Goal: Navigation & Orientation: Find specific page/section

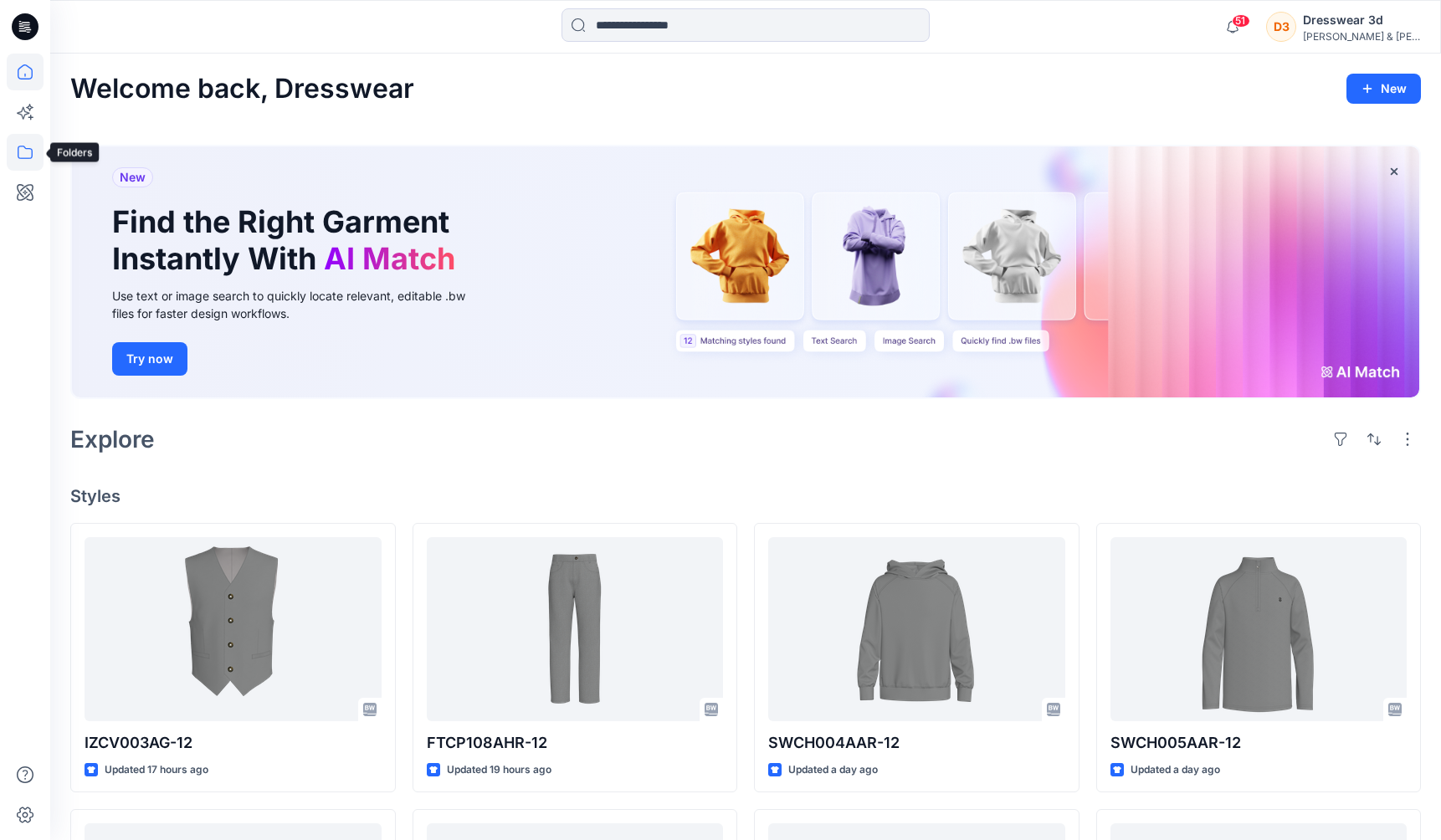
click at [29, 157] on icon at bounding box center [25, 152] width 37 height 37
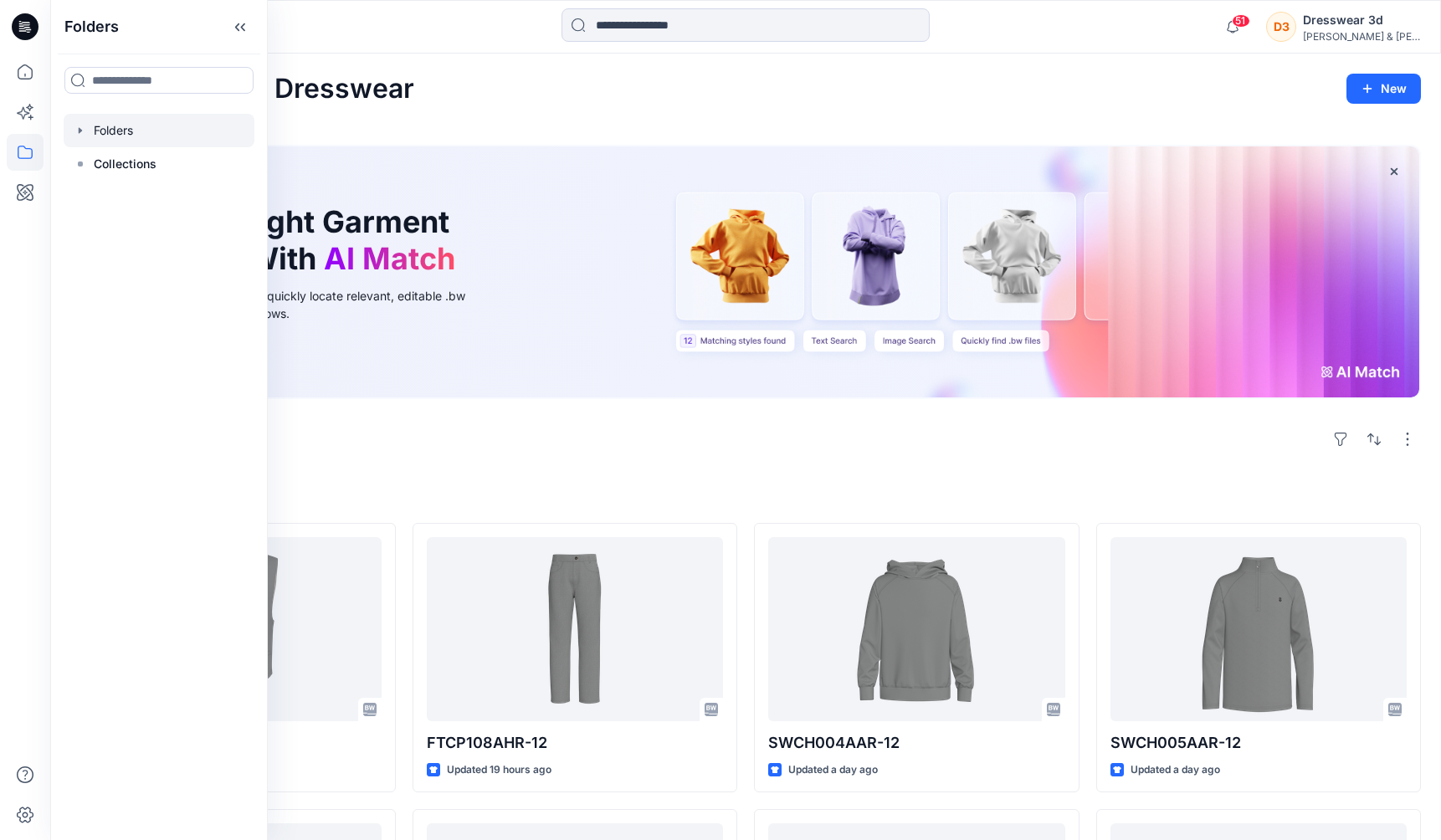
click at [122, 134] on div at bounding box center [158, 130] width 191 height 34
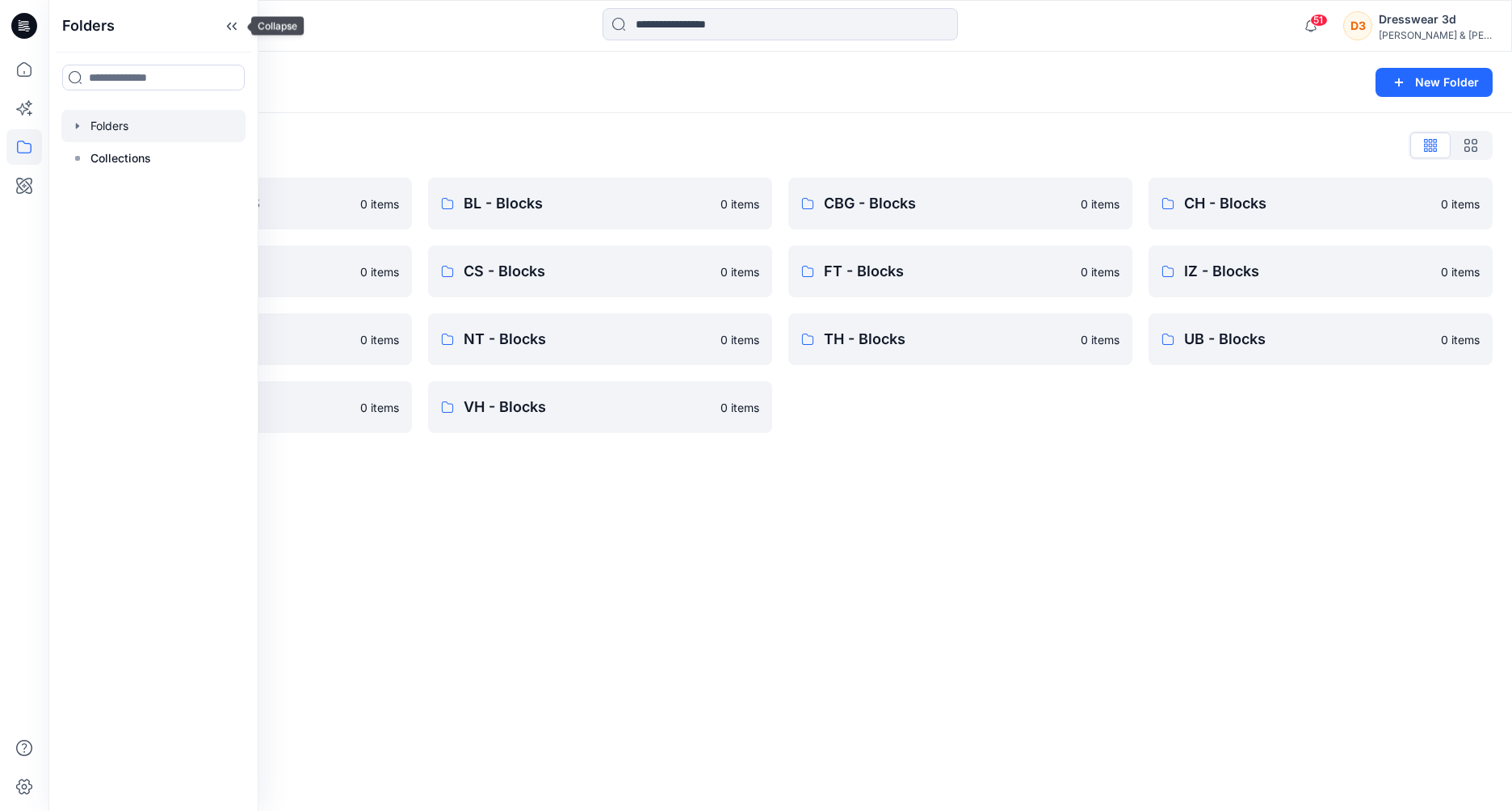
click at [235, 31] on icon at bounding box center [232, 26] width 26 height 27
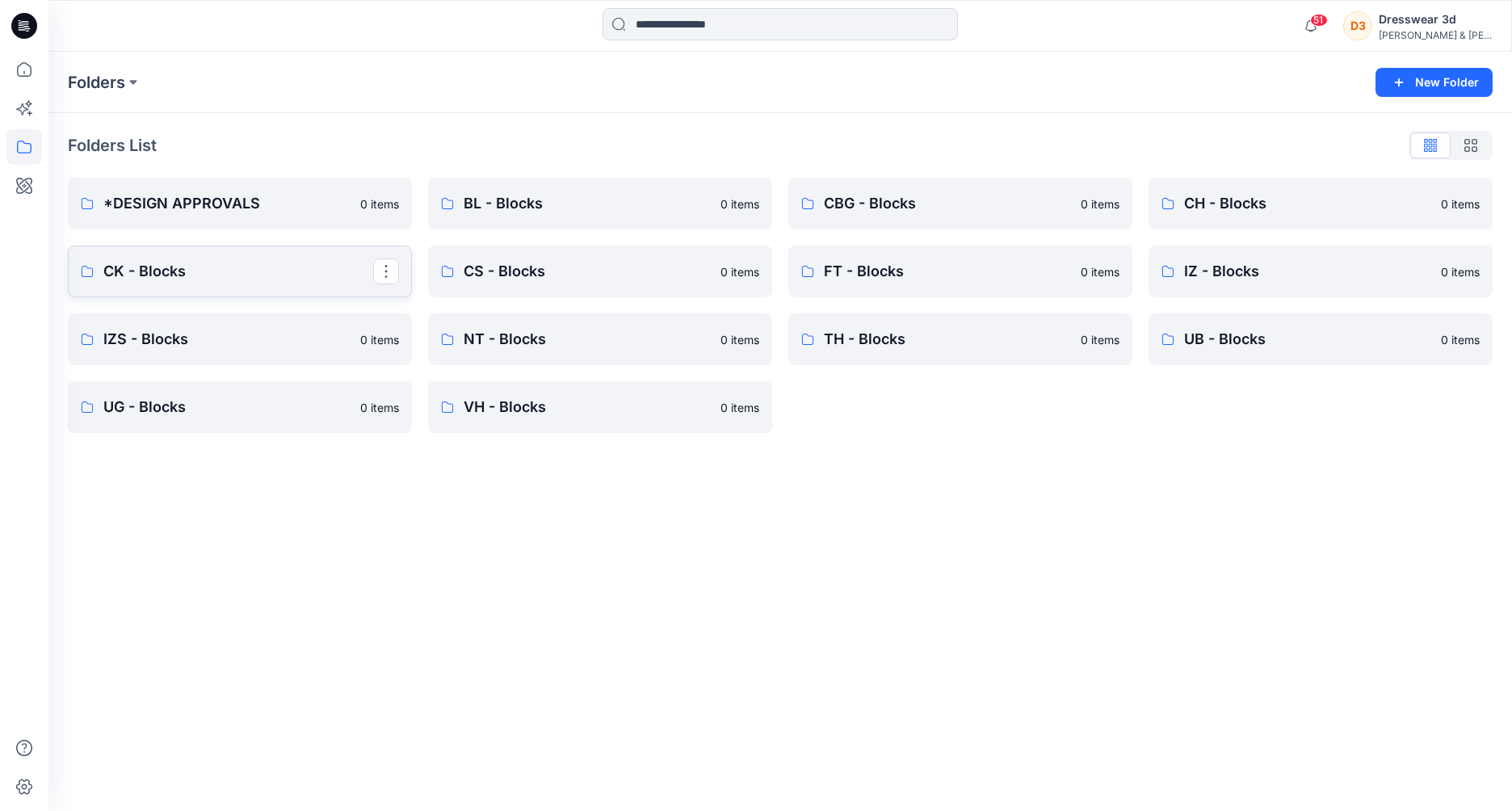
click at [247, 277] on p "CK - Blocks" at bounding box center [238, 271] width 270 height 23
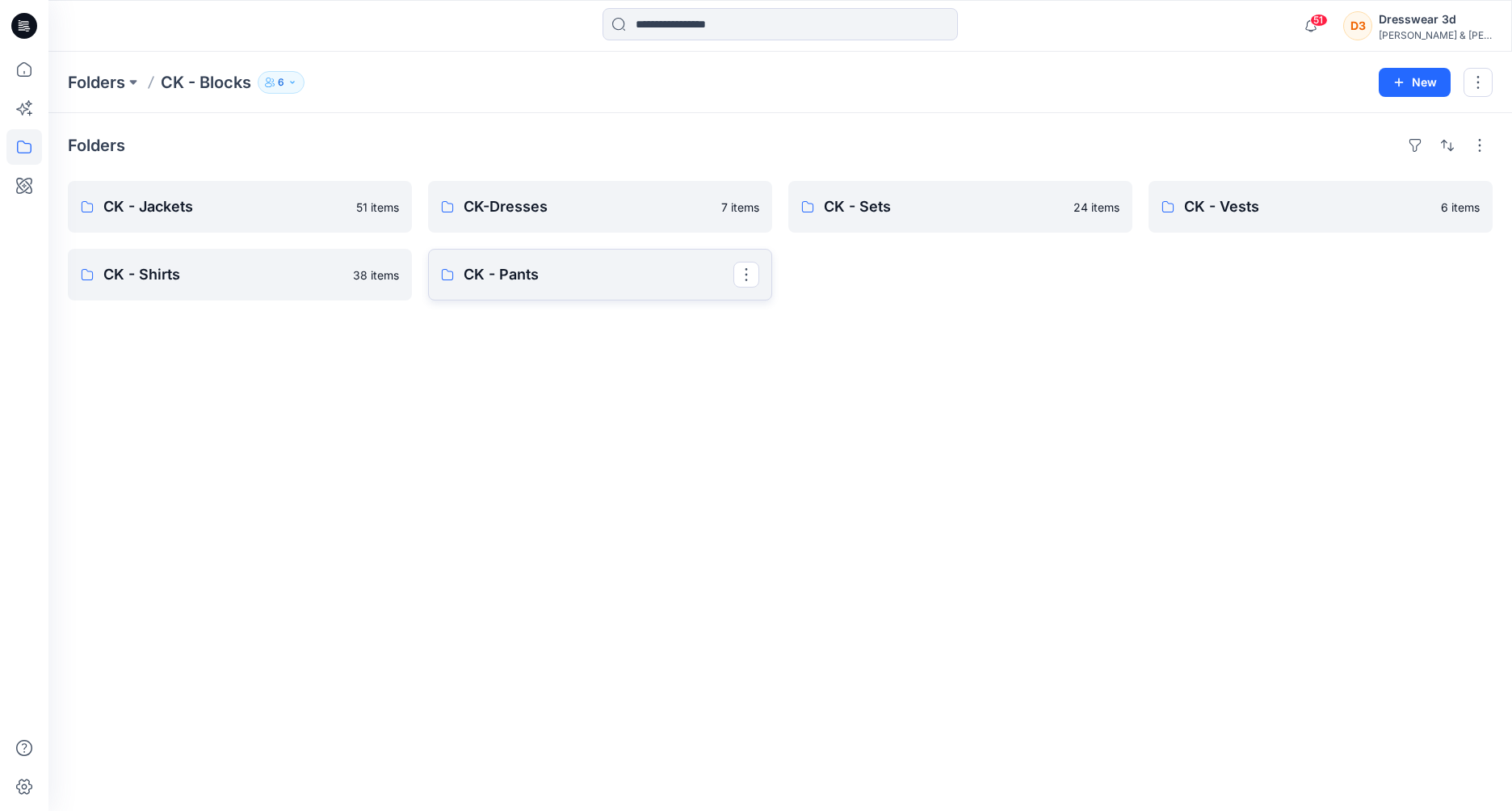
click at [557, 270] on p "CK - Pants" at bounding box center [598, 274] width 270 height 23
